Goal: Information Seeking & Learning: Learn about a topic

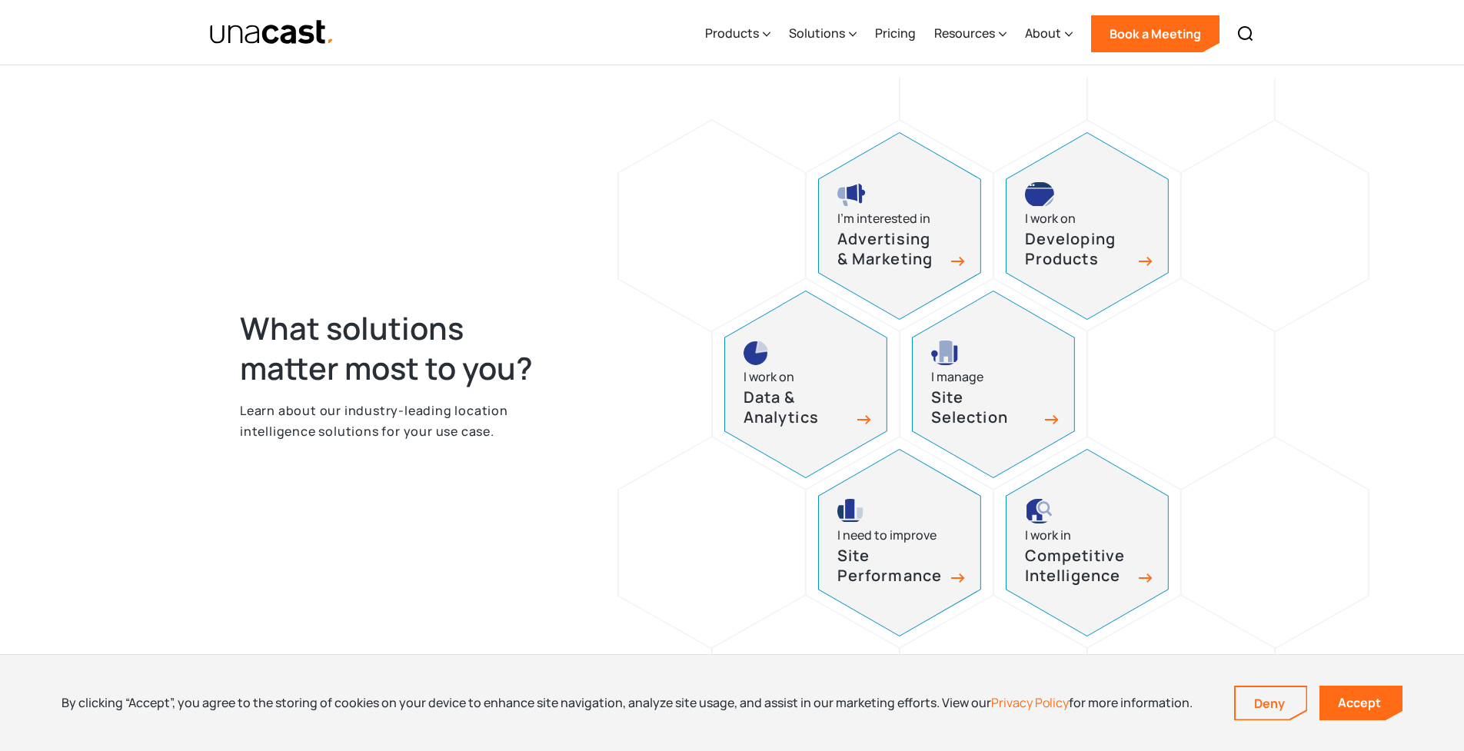
scroll to position [225, 0]
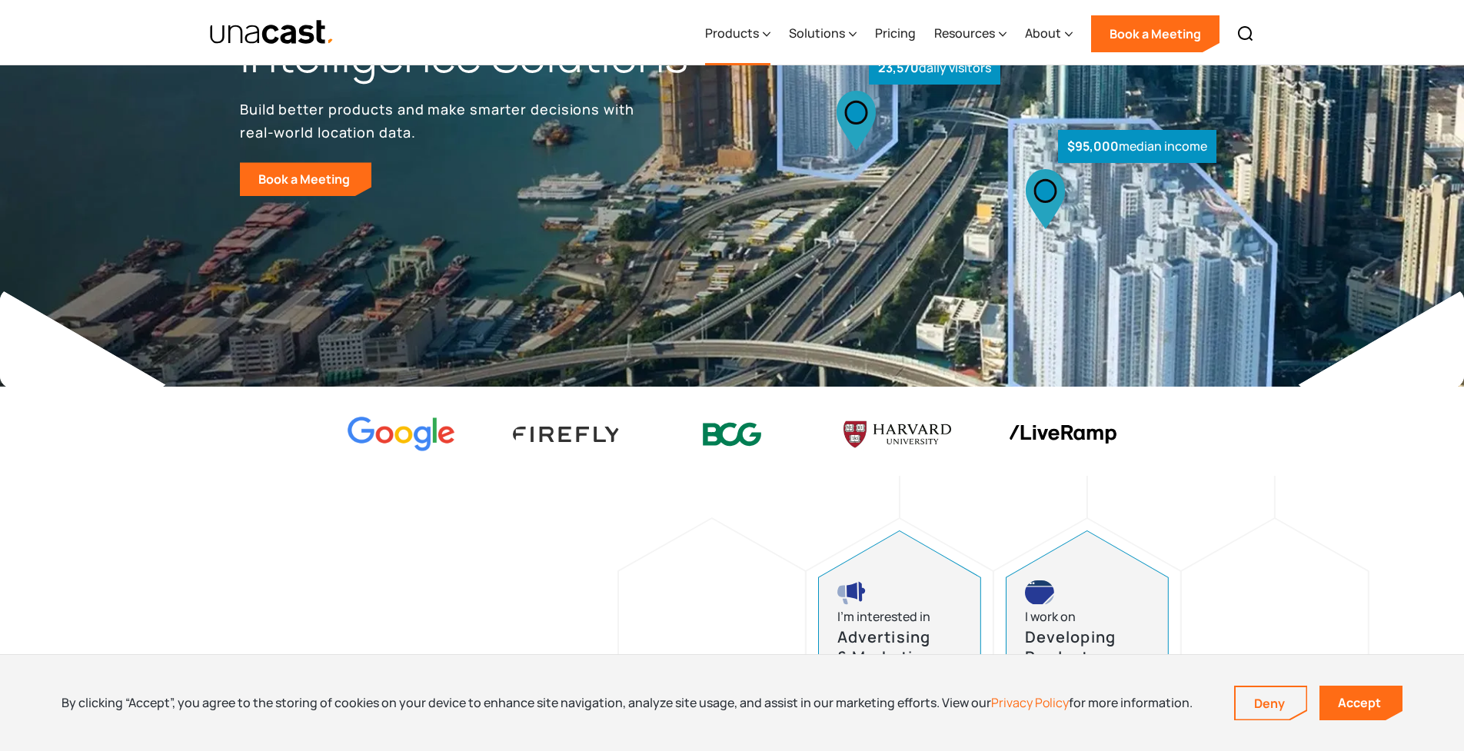
click at [756, 24] on div "Products" at bounding box center [732, 33] width 54 height 18
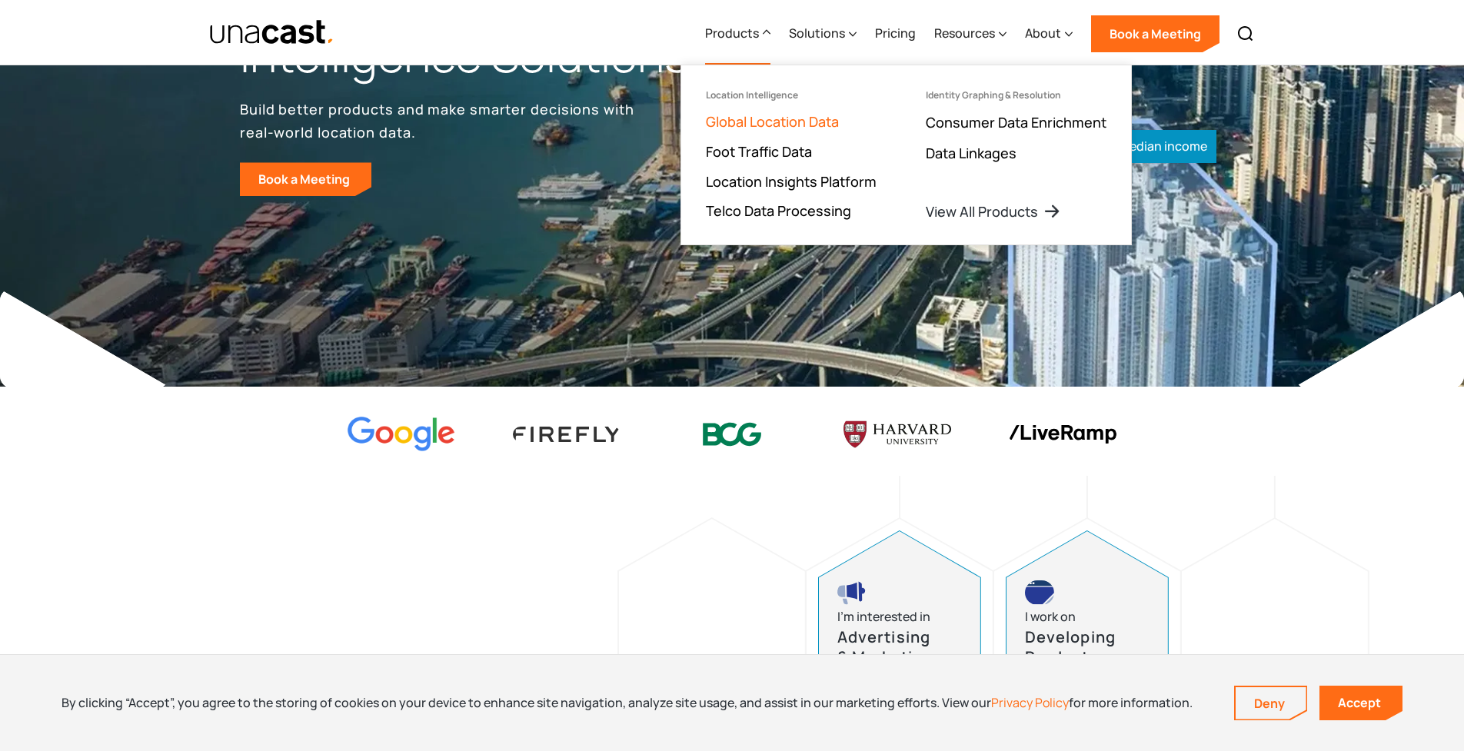
click at [752, 120] on link "Global Location Data" at bounding box center [772, 121] width 133 height 18
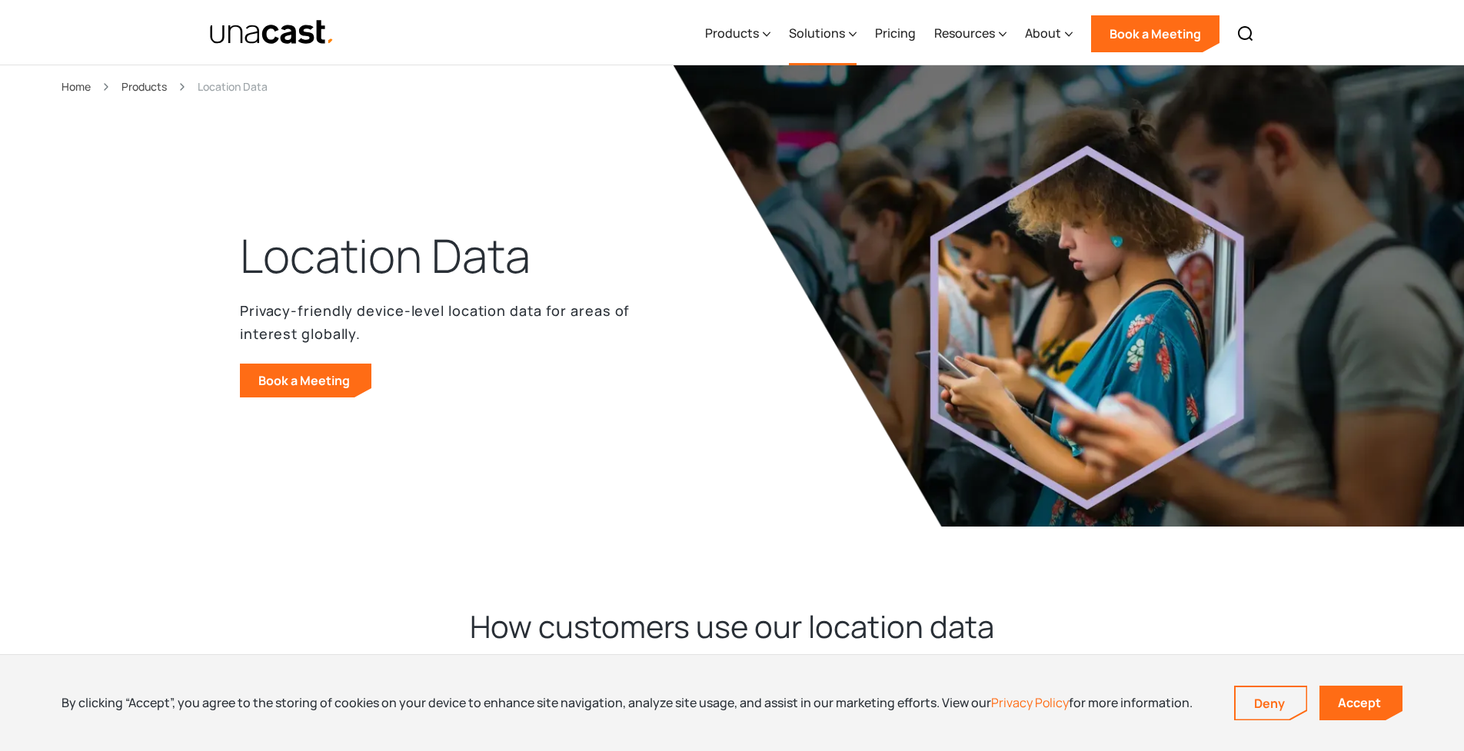
click at [833, 30] on div "Solutions" at bounding box center [817, 33] width 56 height 18
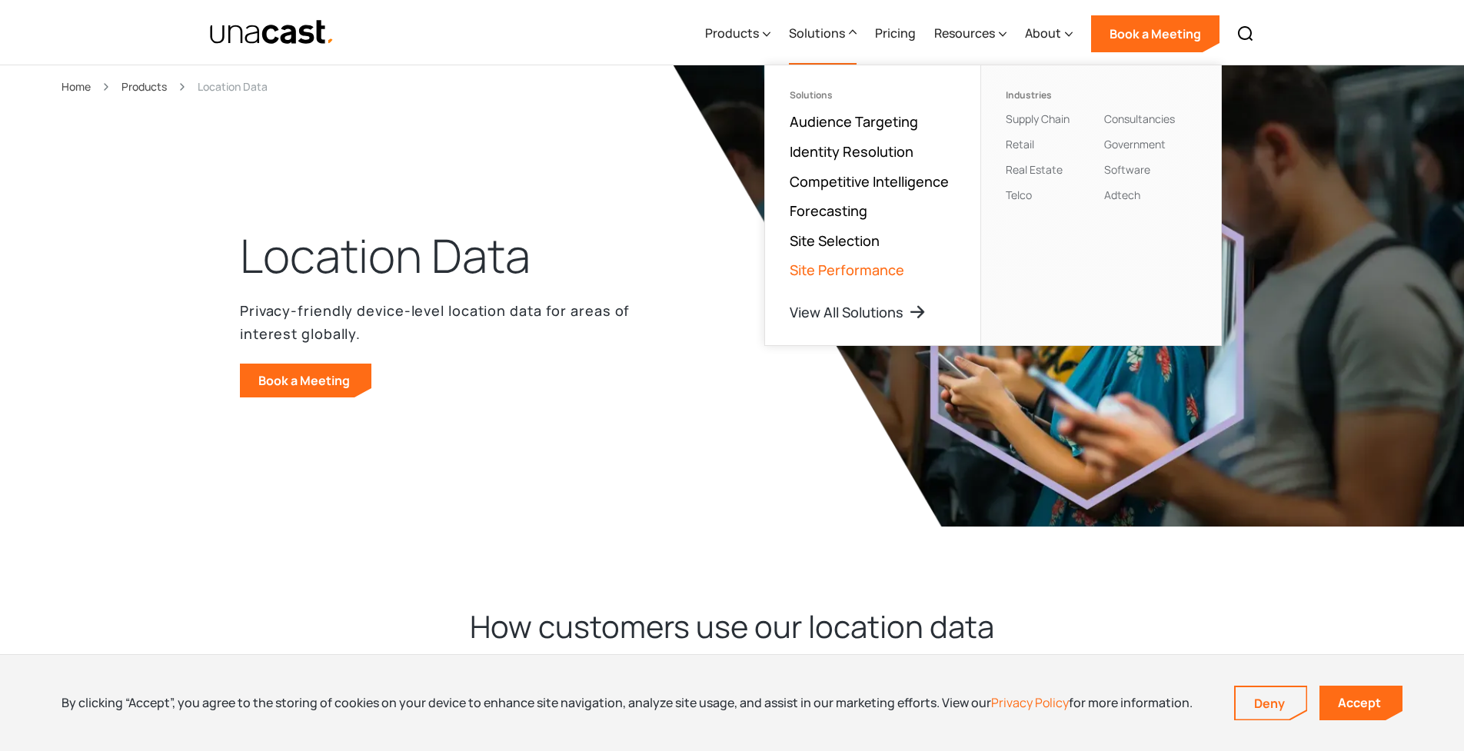
click at [847, 264] on link "Site Performance" at bounding box center [847, 270] width 115 height 18
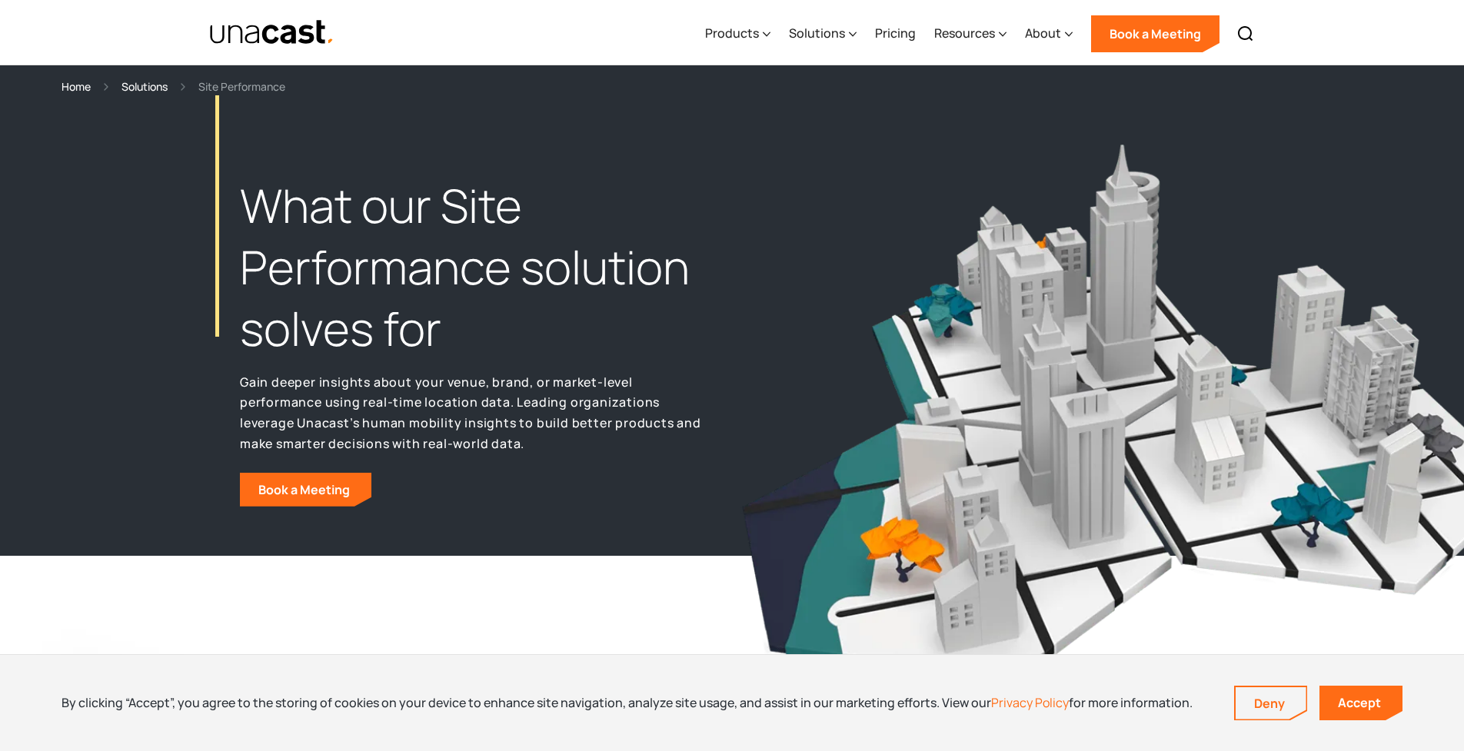
drag, startPoint x: 272, startPoint y: 35, endPoint x: 251, endPoint y: 92, distance: 61.5
click at [272, 35] on img "home" at bounding box center [271, 32] width 125 height 27
click at [324, 41] on img "home" at bounding box center [271, 32] width 125 height 27
